Goal: Information Seeking & Learning: Learn about a topic

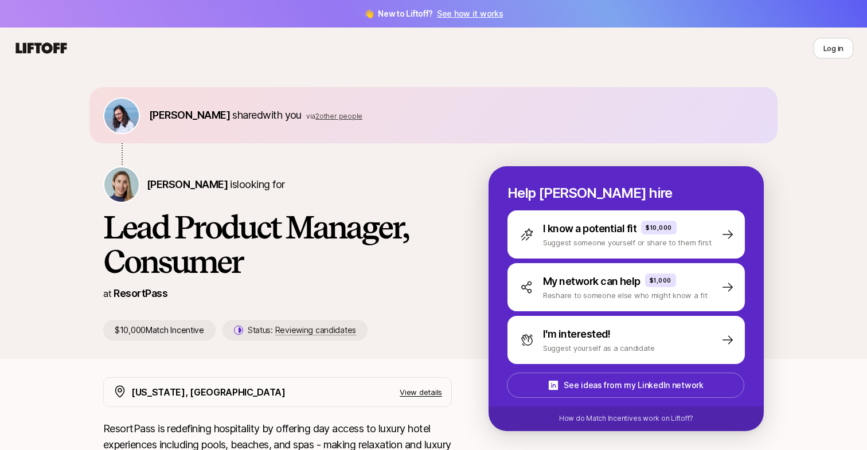
click at [477, 8] on span "👋 New to Liftoff? See how it works" at bounding box center [433, 14] width 139 height 14
click at [476, 13] on link "See how it works" at bounding box center [470, 14] width 67 height 10
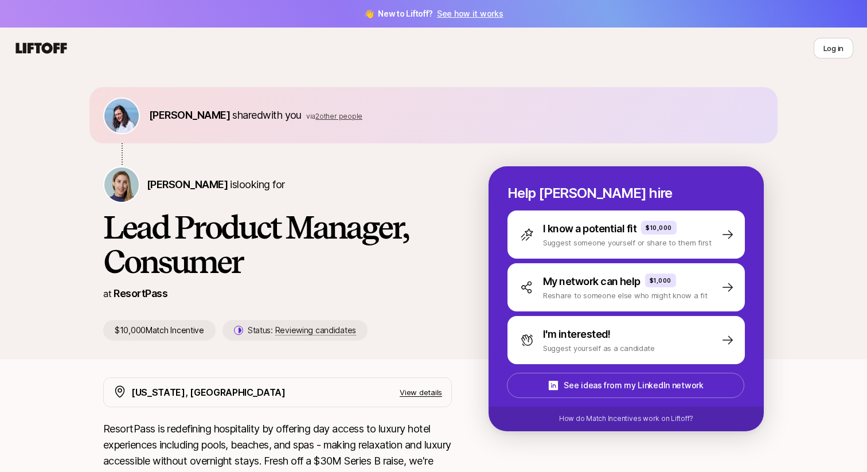
click at [121, 111] on img at bounding box center [121, 116] width 34 height 34
click at [162, 178] on span "Amy Krym" at bounding box center [187, 184] width 81 height 12
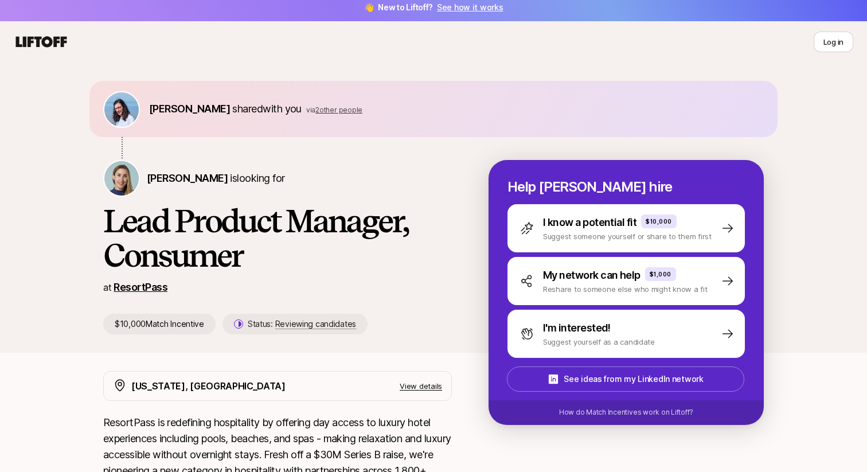
click at [150, 283] on link "ResortPass" at bounding box center [141, 287] width 54 height 12
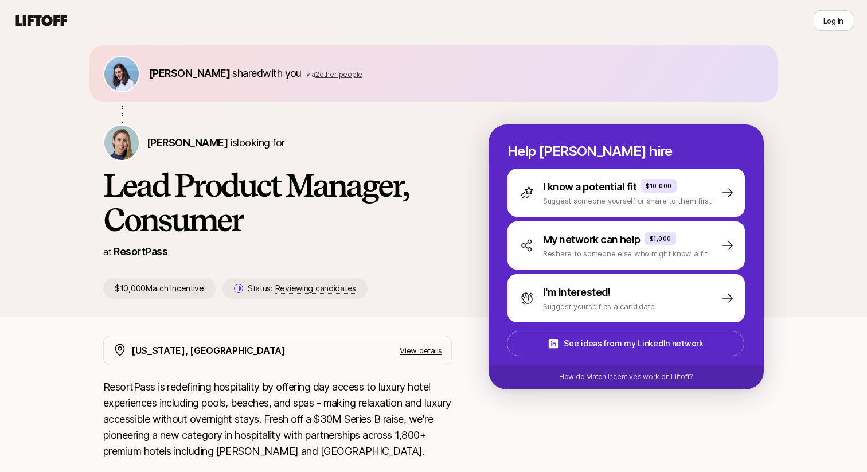
scroll to position [98, 0]
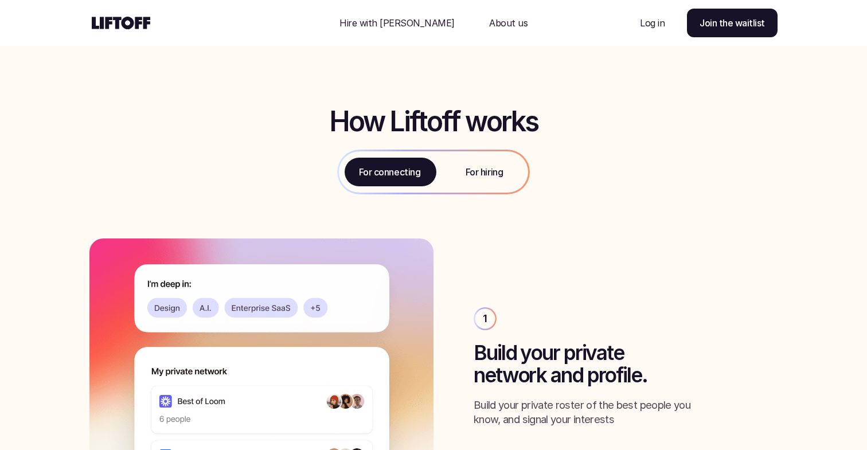
scroll to position [422, 0]
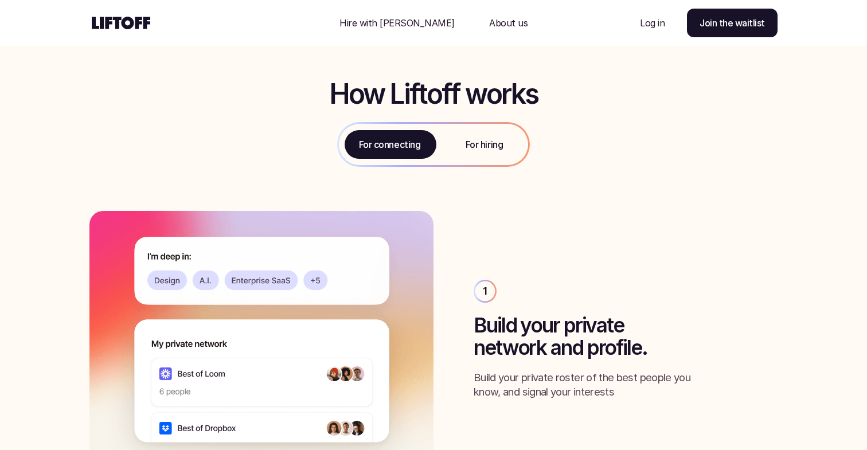
click at [493, 150] on div "For hiring" at bounding box center [485, 144] width 88 height 41
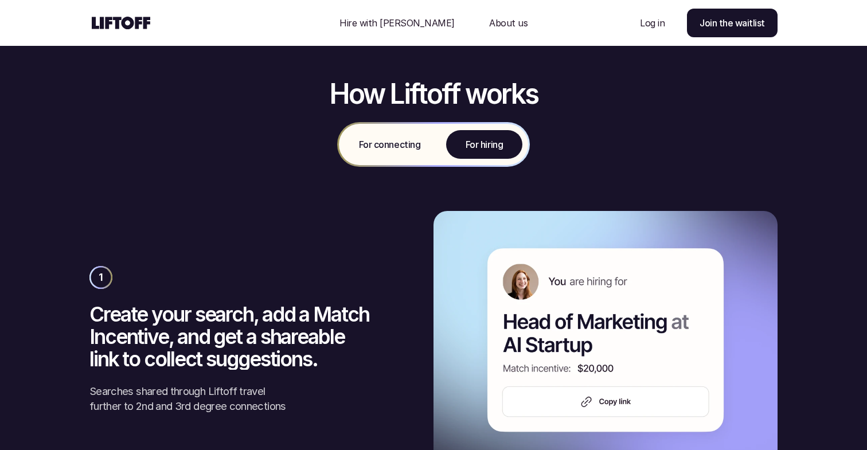
click at [391, 148] on p "For connecting" at bounding box center [389, 145] width 61 height 14
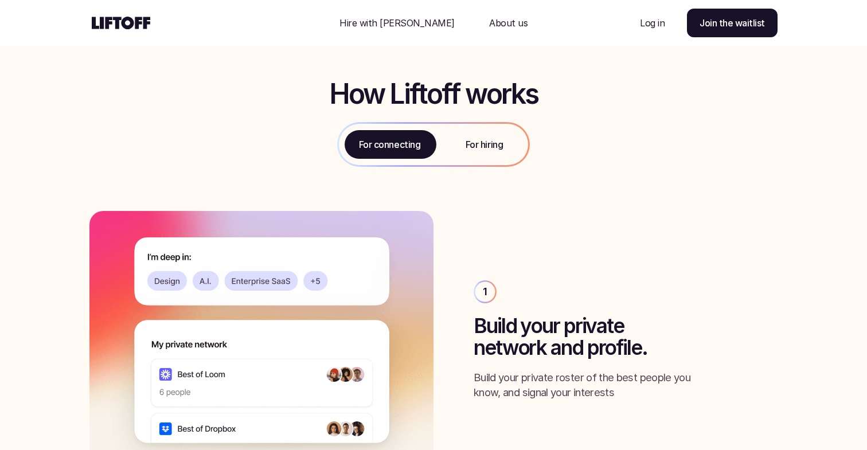
click at [489, 147] on p "For hiring" at bounding box center [484, 145] width 37 height 14
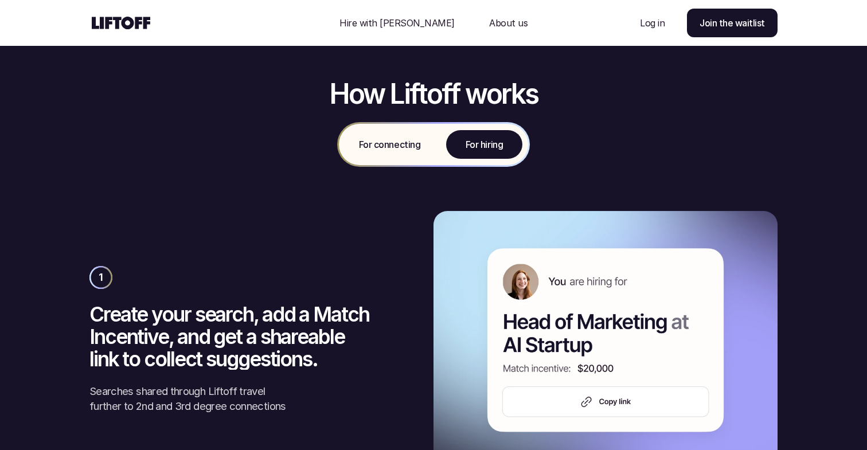
click at [401, 147] on p "For connecting" at bounding box center [389, 145] width 61 height 14
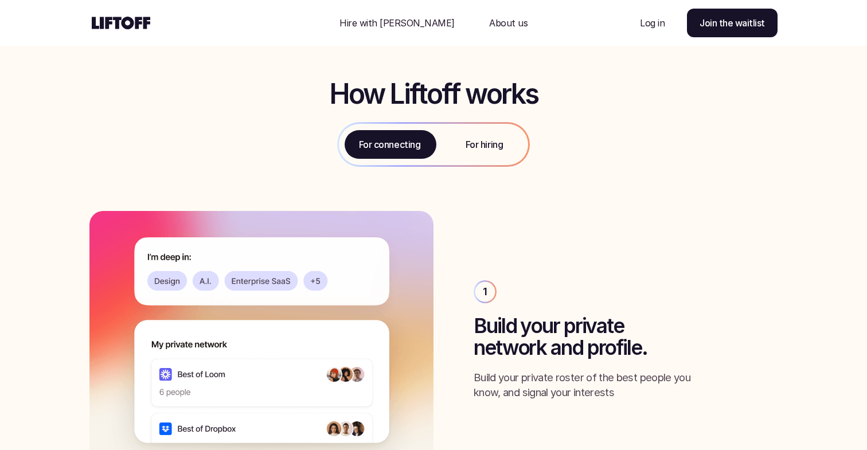
click at [472, 157] on div "For hiring" at bounding box center [485, 144] width 88 height 41
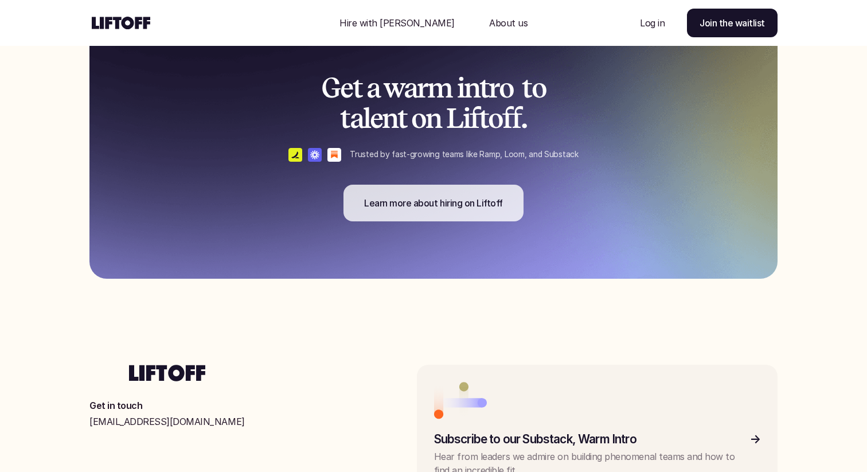
scroll to position [2874, 0]
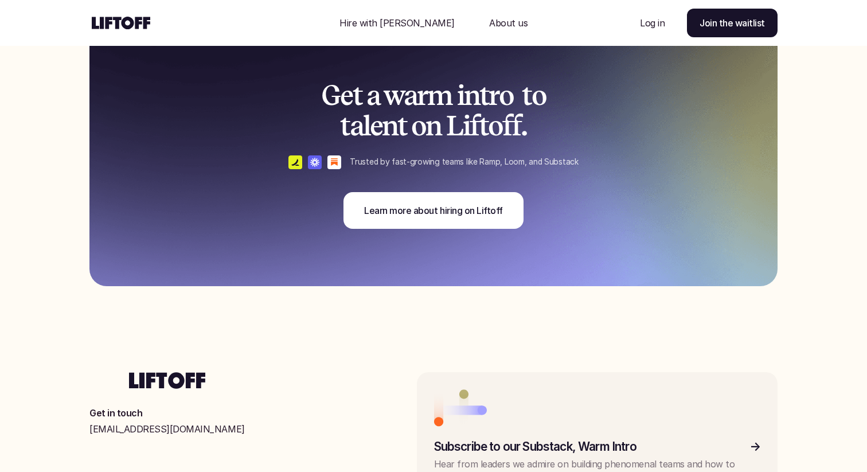
drag, startPoint x: 531, startPoint y: 126, endPoint x: 333, endPoint y: 98, distance: 199.9
click at [333, 98] on h2 "Get a warm intro to talent on Liftoff." at bounding box center [434, 110] width 344 height 61
drag, startPoint x: 324, startPoint y: 98, endPoint x: 573, endPoint y: 136, distance: 251.8
click at [573, 136] on h2 "Get a warm intro to talent on Liftoff." at bounding box center [434, 110] width 344 height 61
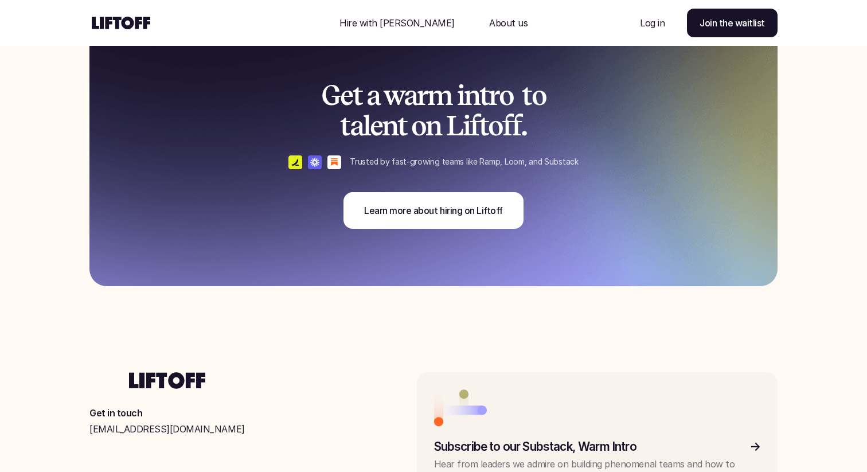
click at [573, 136] on h2 "Get a warm intro to talent on Liftoff." at bounding box center [434, 110] width 344 height 61
drag, startPoint x: 598, startPoint y: 133, endPoint x: 323, endPoint y: 94, distance: 278.2
click at [323, 94] on h2 "Get a warm intro to talent on Liftoff." at bounding box center [434, 110] width 344 height 61
click at [328, 94] on h2 "Get a warm intro to talent on Liftoff." at bounding box center [434, 110] width 344 height 61
drag, startPoint x: 328, startPoint y: 94, endPoint x: 531, endPoint y: 126, distance: 205.7
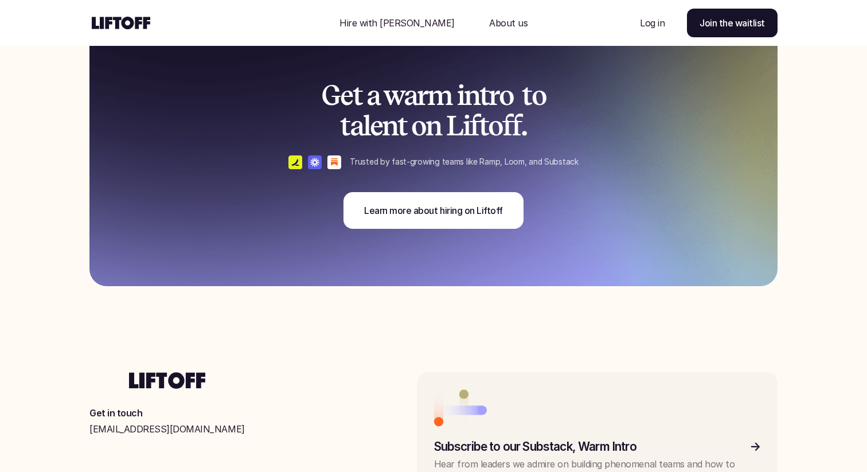
click at [531, 126] on h2 "Get a warm intro to talent on Liftoff." at bounding box center [434, 110] width 344 height 61
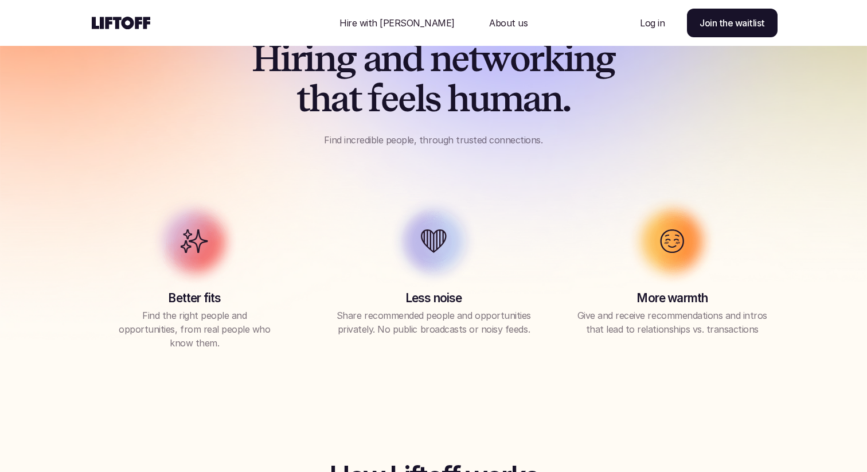
scroll to position [83, 0]
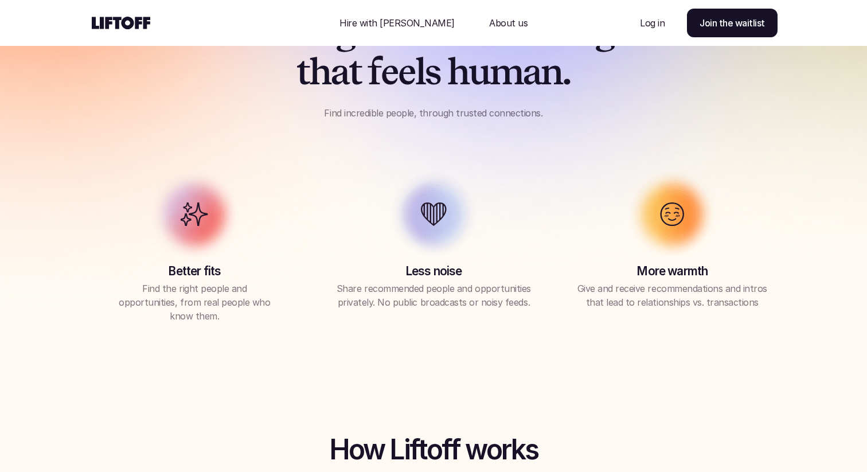
click at [364, 209] on div "Less noise Share recommended people and opportunities privately. No public broa…" at bounding box center [434, 243] width 211 height 132
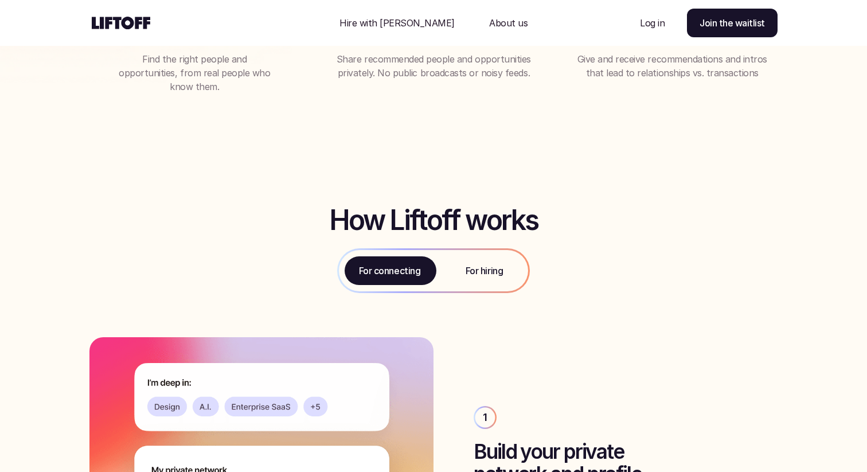
scroll to position [325, 0]
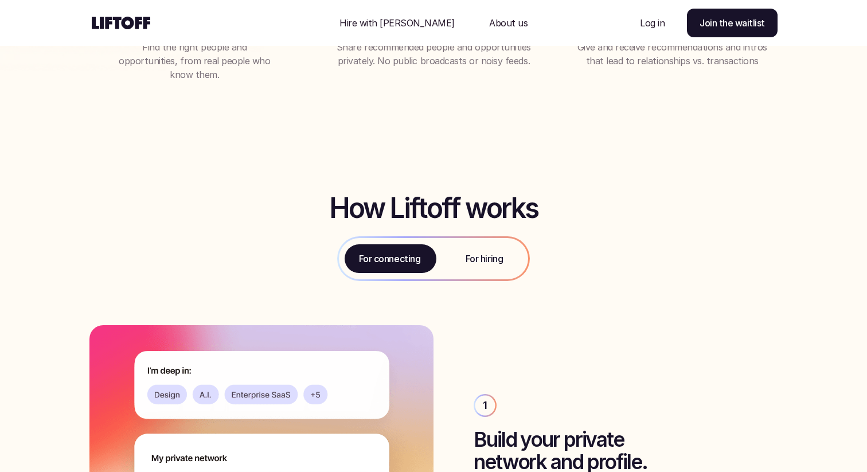
click at [480, 261] on p "For hiring" at bounding box center [484, 259] width 37 height 14
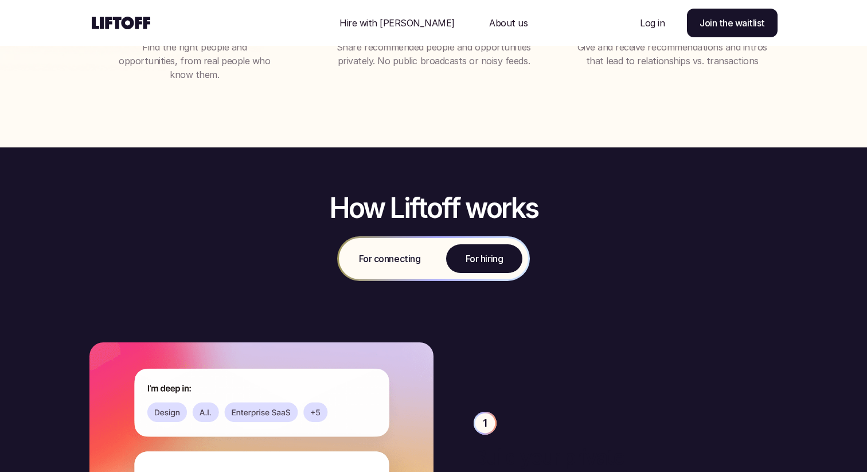
click at [408, 263] on p "For connecting" at bounding box center [389, 259] width 61 height 14
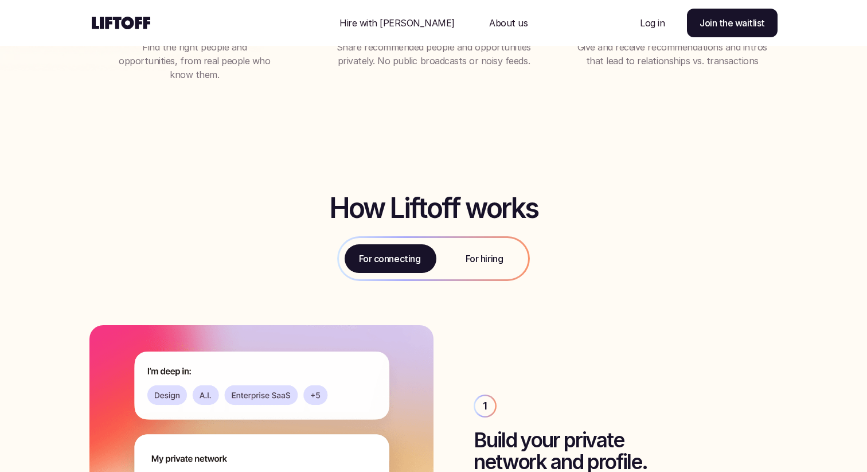
click at [489, 20] on p "About us" at bounding box center [508, 23] width 38 height 14
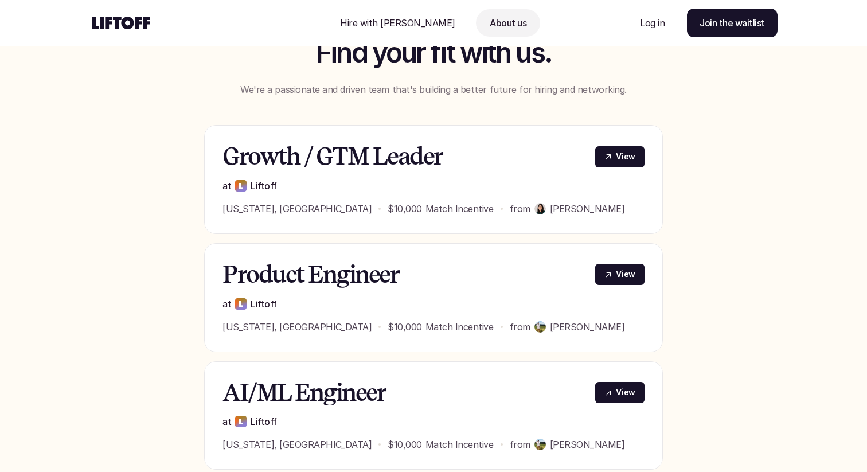
scroll to position [415, 0]
